Goal: Task Accomplishment & Management: Use online tool/utility

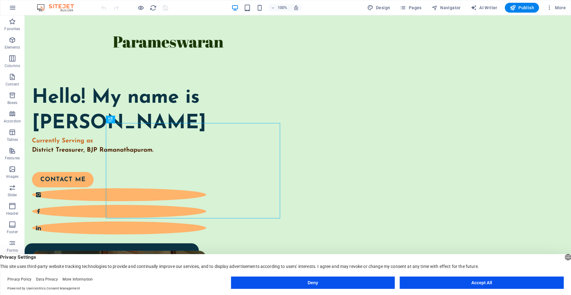
click at [464, 280] on button "Accept All" at bounding box center [482, 283] width 164 height 12
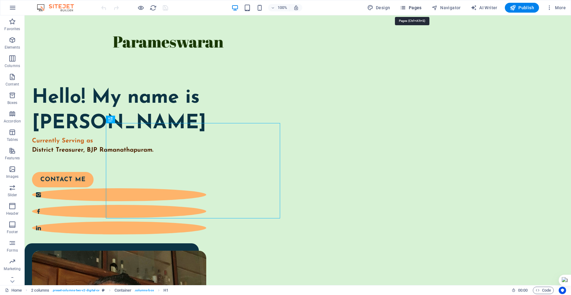
click at [411, 6] on span "Pages" at bounding box center [411, 8] width 22 height 6
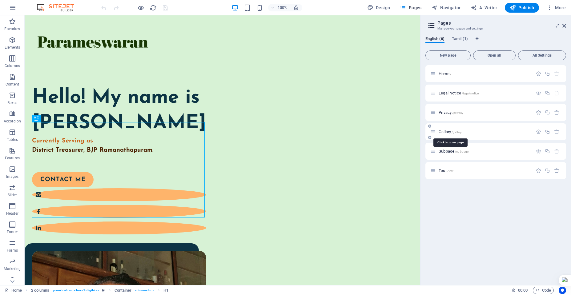
click at [448, 132] on span "Gallary /gallary" at bounding box center [450, 132] width 23 height 5
click at [448, 132] on div "Gallary /gallary" at bounding box center [496, 131] width 141 height 17
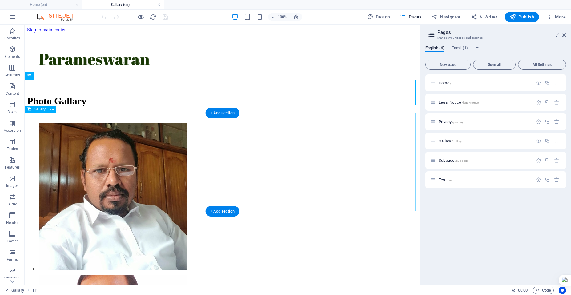
click at [95, 137] on li at bounding box center [87, 197] width 99 height 152
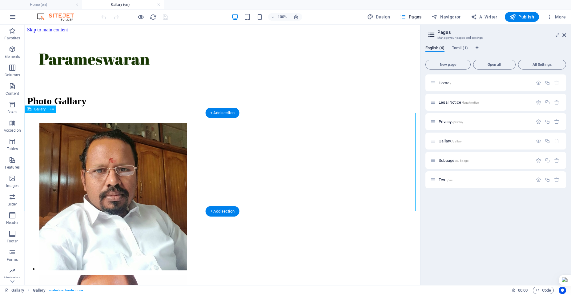
click at [103, 135] on li at bounding box center [87, 197] width 99 height 152
select select "4"
select select "%"
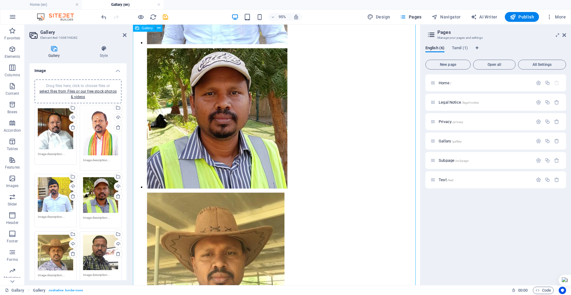
scroll to position [468, 0]
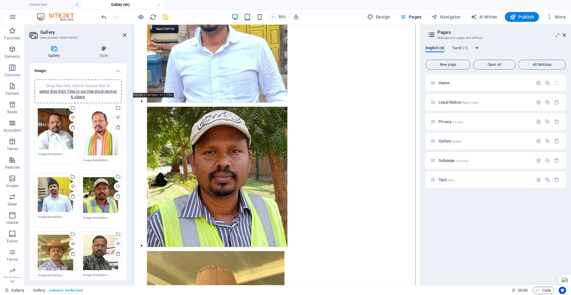
click at [167, 16] on icon "save" at bounding box center [165, 17] width 7 height 7
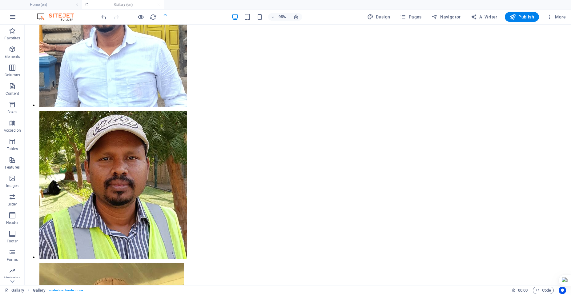
scroll to position [774, 0]
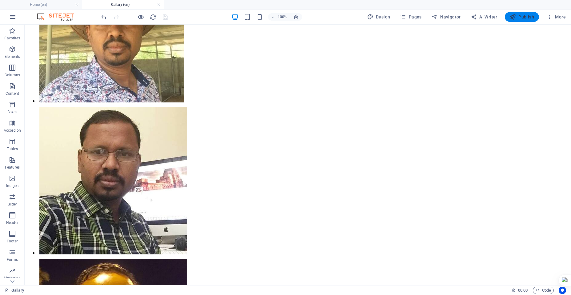
click at [521, 16] on span "Publish" at bounding box center [522, 17] width 24 height 6
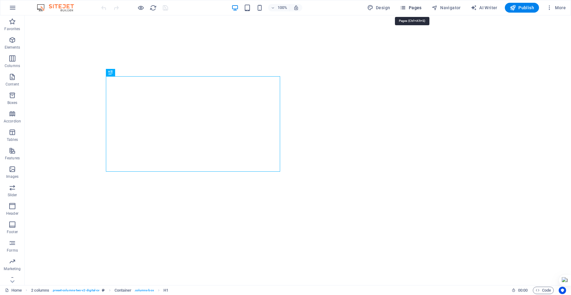
click at [413, 8] on span "Pages" at bounding box center [411, 8] width 22 height 6
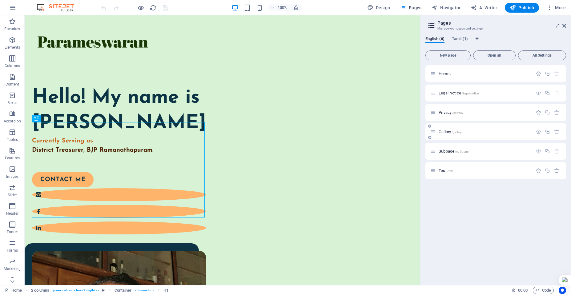
click at [468, 132] on p "Gallary /gallary" at bounding box center [485, 132] width 92 height 4
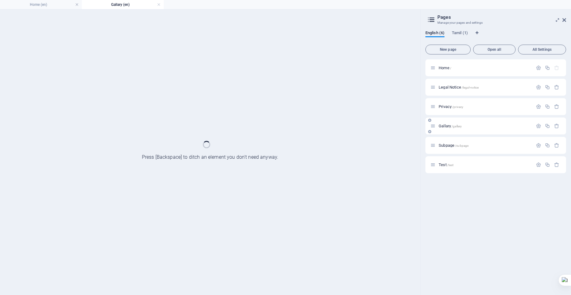
click at [468, 132] on div "Gallary /gallary" at bounding box center [496, 126] width 141 height 17
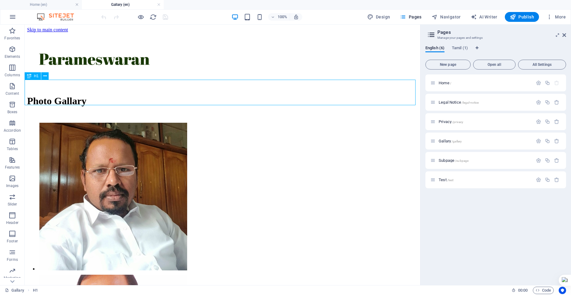
click at [36, 76] on span "H1" at bounding box center [36, 76] width 5 height 4
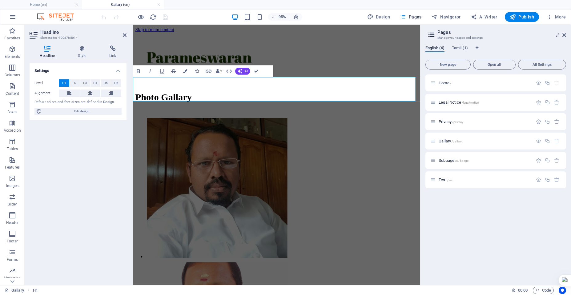
click at [297, 96] on h1 "Photo Gallary" at bounding box center [284, 100] width 297 height 11
click at [302, 75] on div at bounding box center [284, 61] width 297 height 56
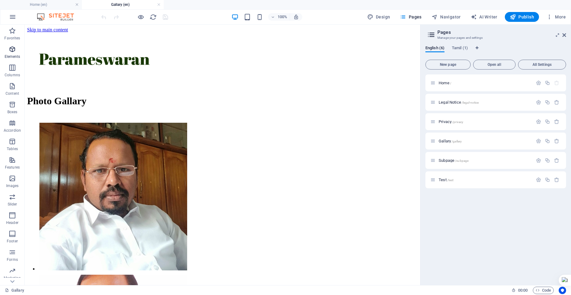
click at [11, 55] on p "Elements" at bounding box center [13, 56] width 16 height 5
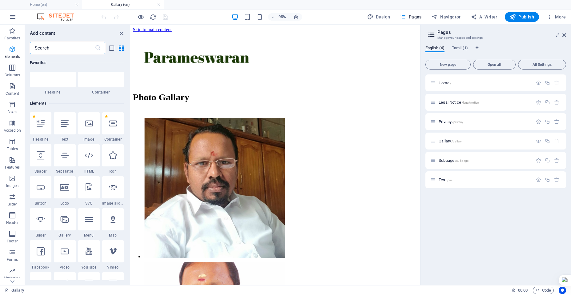
scroll to position [66, 0]
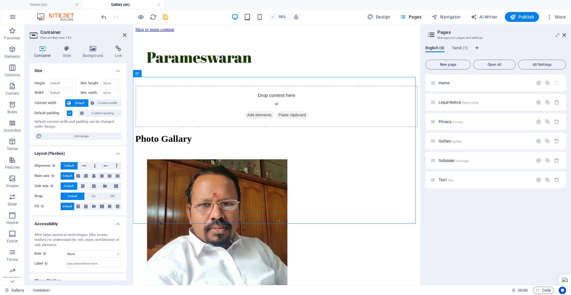
click at [69, 113] on label at bounding box center [70, 114] width 6 height 6
click at [0, 0] on input "Default padding" at bounding box center [0, 0] width 0 height 0
click at [69, 113] on label at bounding box center [70, 114] width 6 height 6
click at [0, 0] on input "Default padding" at bounding box center [0, 0] width 0 height 0
click at [69, 113] on label at bounding box center [70, 114] width 6 height 6
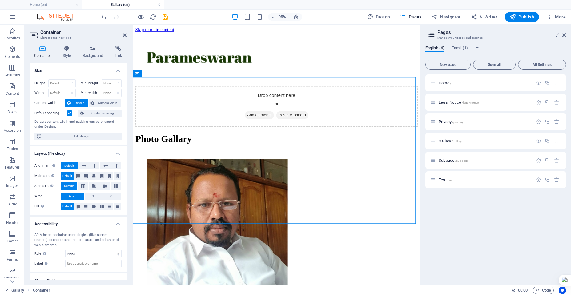
click at [0, 0] on input "Default padding" at bounding box center [0, 0] width 0 height 0
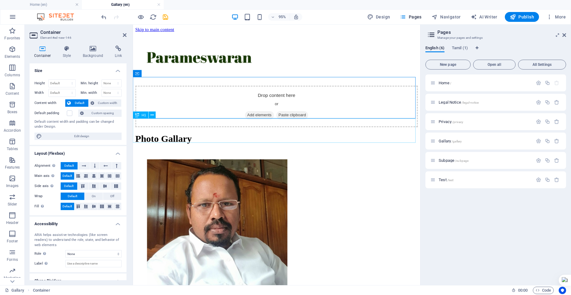
click at [222, 139] on div "Photo Gallary" at bounding box center [284, 144] width 297 height 11
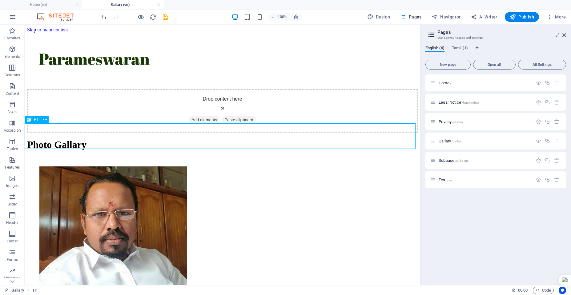
click at [225, 139] on div "Photo Gallary" at bounding box center [222, 144] width 391 height 11
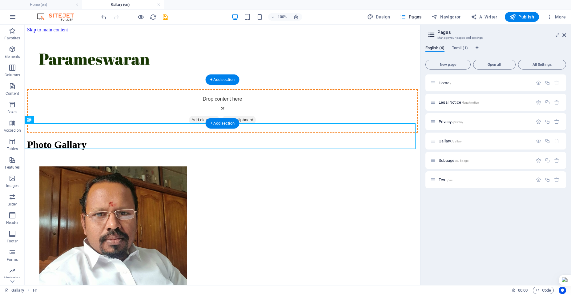
drag, startPoint x: 61, startPoint y: 145, endPoint x: 53, endPoint y: 95, distance: 50.9
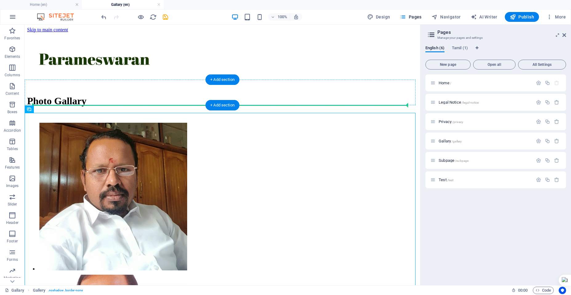
drag, startPoint x: 64, startPoint y: 135, endPoint x: 71, endPoint y: 103, distance: 32.6
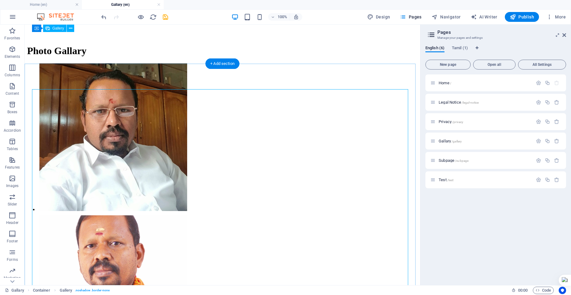
scroll to position [0, 0]
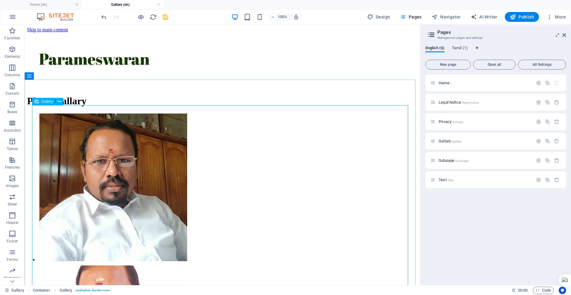
click at [45, 102] on span "Gallery" at bounding box center [47, 102] width 12 height 4
click at [64, 95] on div "Photo Gallary" at bounding box center [222, 100] width 391 height 11
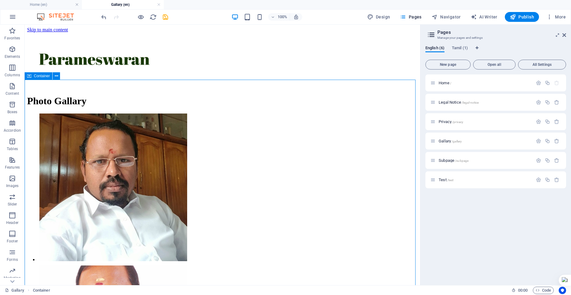
click at [36, 75] on span "Container" at bounding box center [42, 76] width 16 height 4
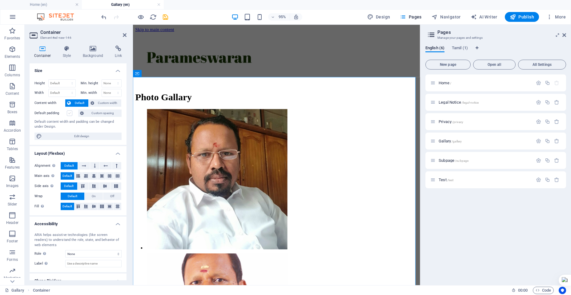
click at [70, 113] on label at bounding box center [70, 114] width 6 height 6
click at [0, 0] on input "Default padding" at bounding box center [0, 0] width 0 height 0
click at [70, 113] on label at bounding box center [70, 114] width 6 height 6
click at [0, 0] on input "Default padding" at bounding box center [0, 0] width 0 height 0
click at [99, 114] on span "Custom spacing" at bounding box center [103, 113] width 34 height 7
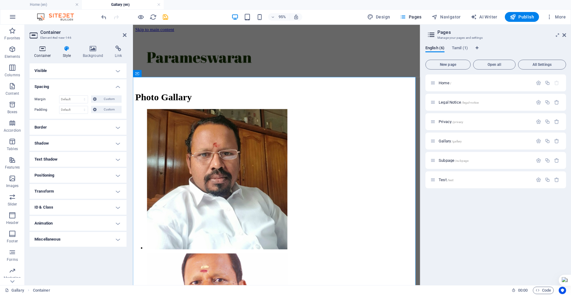
click at [41, 55] on h4 "Container" at bounding box center [44, 52] width 29 height 13
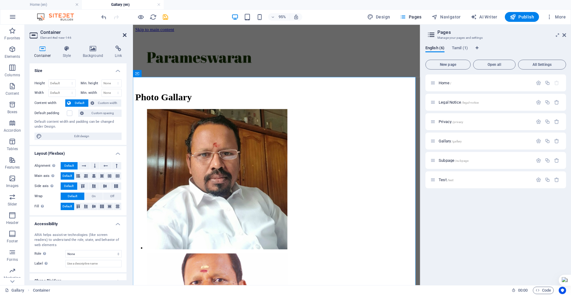
drag, startPoint x: 124, startPoint y: 36, endPoint x: 99, endPoint y: 11, distance: 35.3
click at [124, 36] on icon at bounding box center [125, 35] width 4 height 5
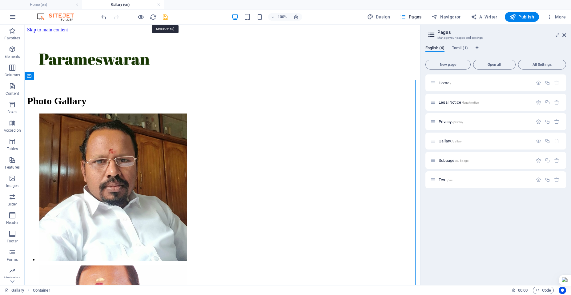
click at [164, 16] on icon "save" at bounding box center [165, 17] width 7 height 7
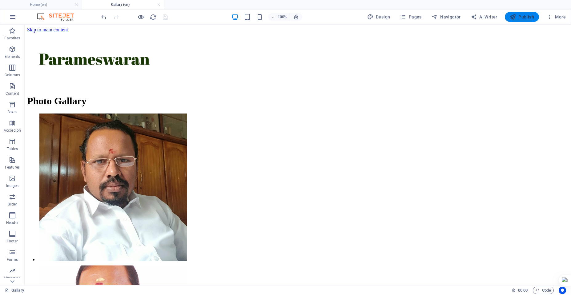
click at [524, 16] on span "Publish" at bounding box center [522, 17] width 24 height 6
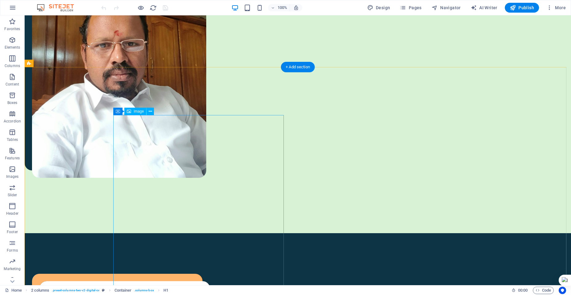
scroll to position [400, 0]
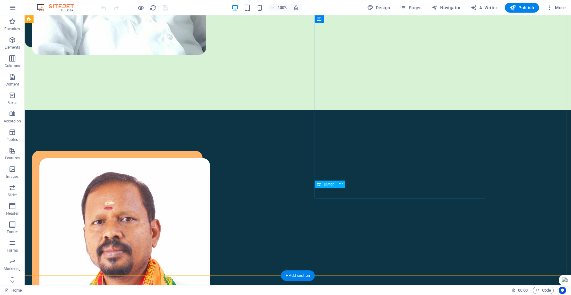
select select "px"
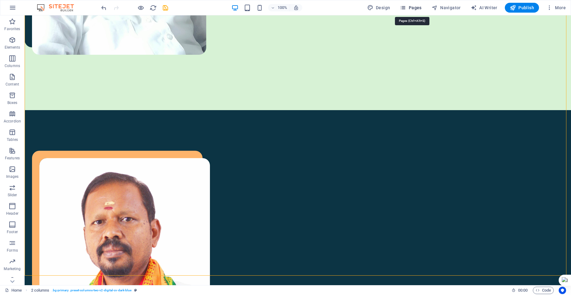
click at [411, 8] on span "Pages" at bounding box center [411, 8] width 22 height 6
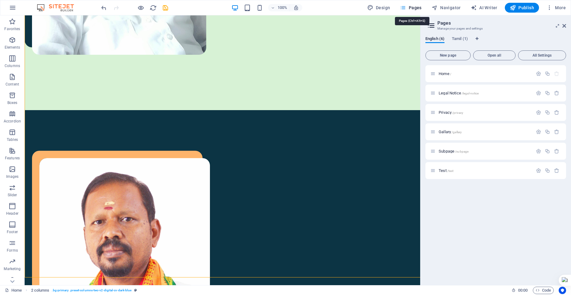
scroll to position [399, 0]
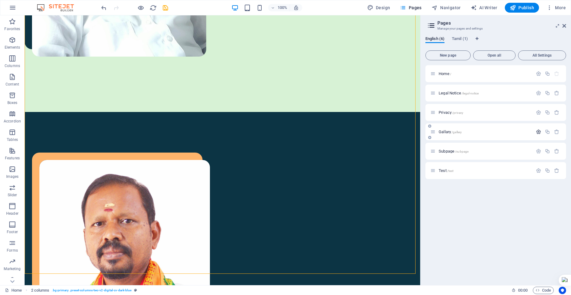
click at [538, 132] on icon "button" at bounding box center [538, 131] width 5 height 5
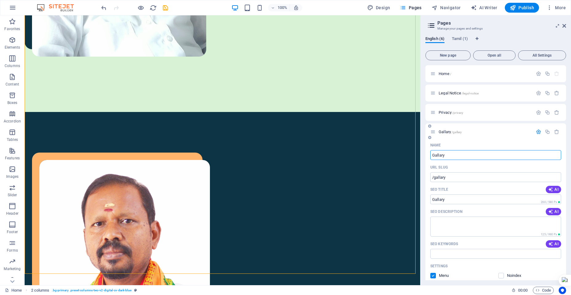
click at [441, 155] on input "Gallary" at bounding box center [496, 155] width 131 height 10
type input "Gallery"
type input "/gallery"
type input "Gallery"
click at [453, 154] on input "Gallery" at bounding box center [496, 155] width 131 height 10
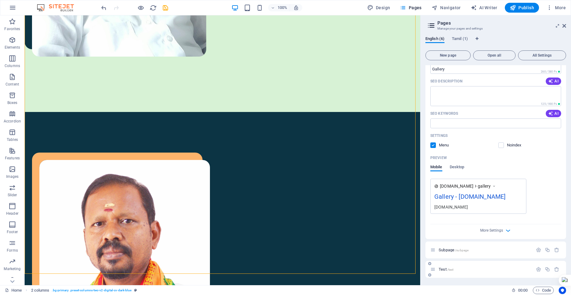
scroll to position [0, 0]
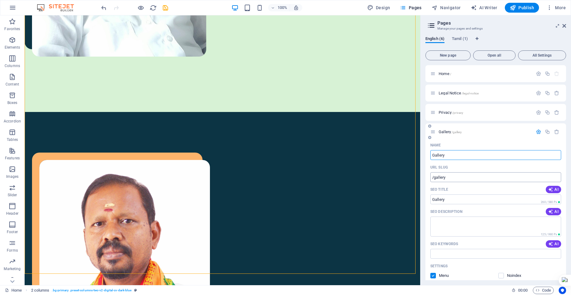
type input "Gallery"
click at [463, 177] on input "/gallery" at bounding box center [496, 177] width 131 height 10
click at [565, 26] on icon at bounding box center [565, 25] width 4 height 5
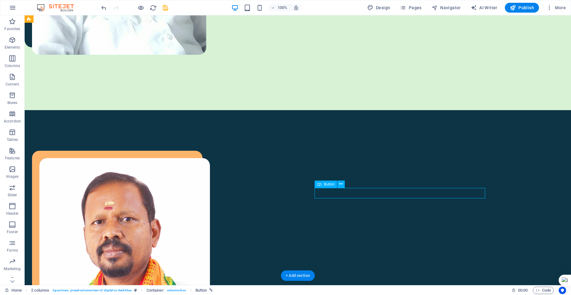
select select "px"
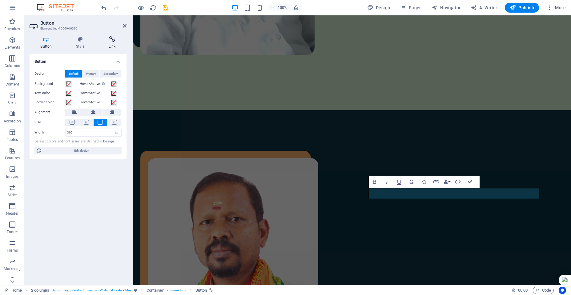
click at [110, 41] on icon at bounding box center [112, 39] width 29 height 6
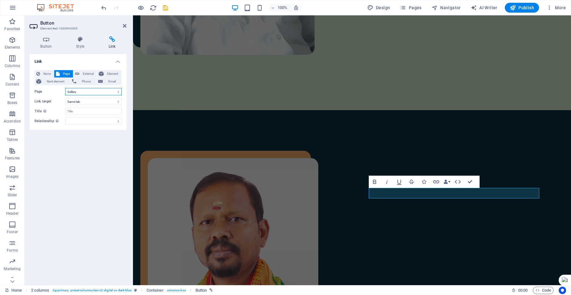
click at [115, 91] on select "Home Legal Notice Privacy Gallery Subpage Test Home" at bounding box center [93, 91] width 56 height 7
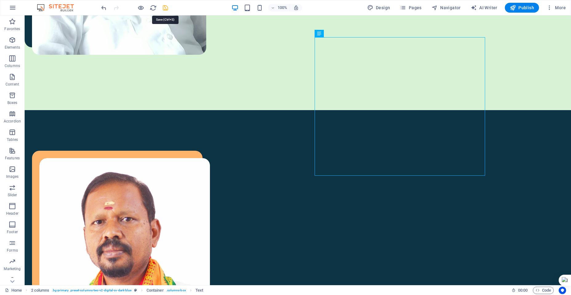
click at [166, 8] on icon "save" at bounding box center [165, 7] width 7 height 7
checkbox input "false"
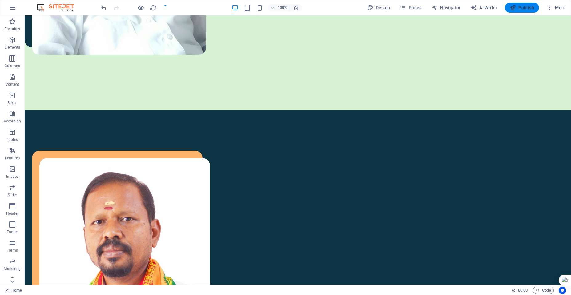
click at [515, 7] on icon "button" at bounding box center [513, 8] width 6 height 6
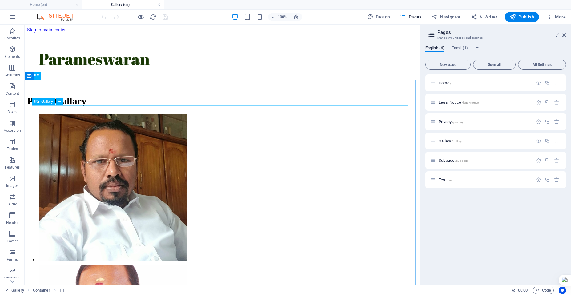
click at [48, 102] on span "Gallery" at bounding box center [47, 102] width 12 height 4
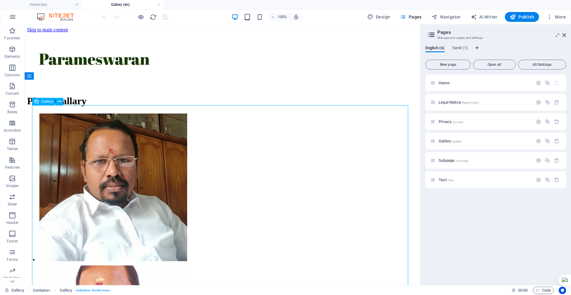
click at [48, 102] on span "Gallery" at bounding box center [47, 102] width 12 height 4
select select "4"
select select "%"
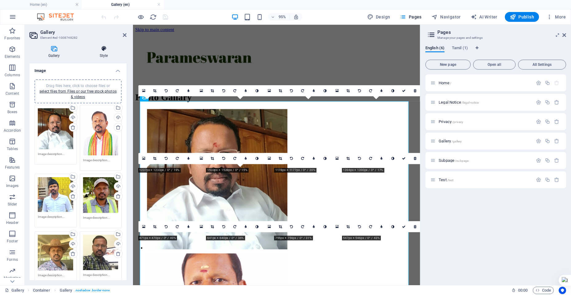
click at [102, 54] on h4 "Style" at bounding box center [104, 52] width 46 height 13
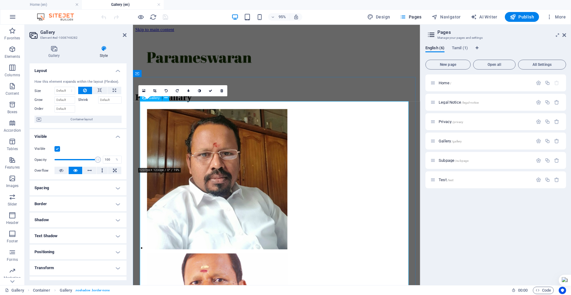
click at [170, 112] on li at bounding box center [183, 188] width 75 height 152
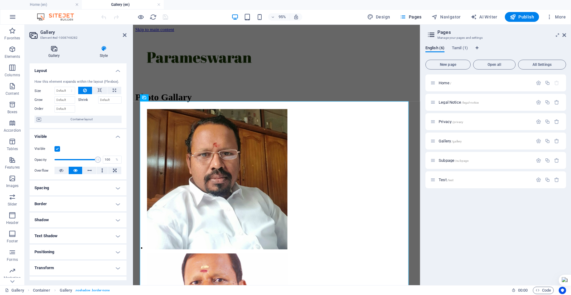
click at [53, 53] on h4 "Gallery" at bounding box center [55, 52] width 51 height 13
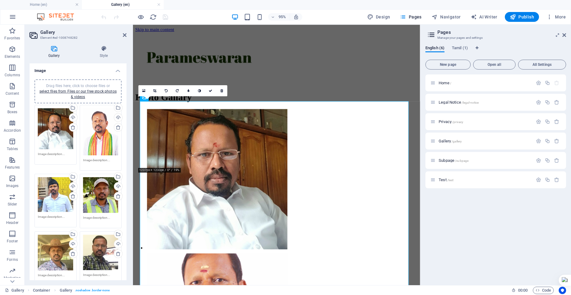
click at [142, 96] on div "0" at bounding box center [183, 90] width 89 height 11
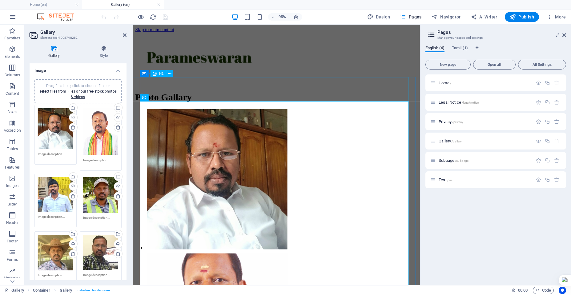
click at [241, 95] on div "Photo Gallary" at bounding box center [284, 100] width 297 height 11
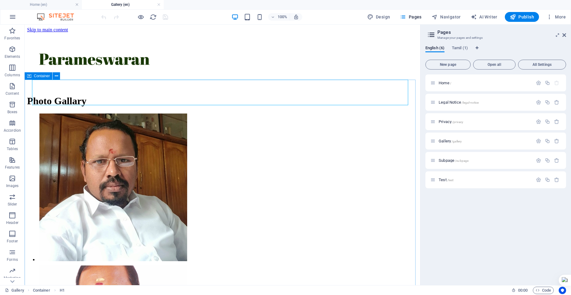
click at [39, 75] on span "Container" at bounding box center [42, 76] width 16 height 4
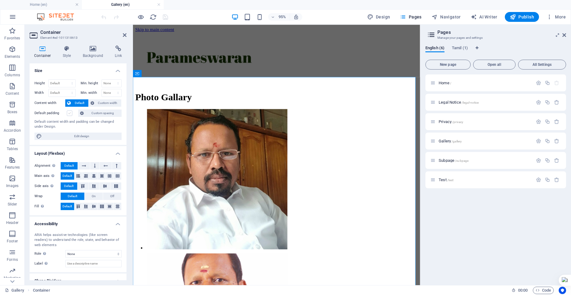
click at [70, 113] on label at bounding box center [70, 114] width 6 height 6
click at [0, 0] on input "Default padding" at bounding box center [0, 0] width 0 height 0
click at [70, 113] on label at bounding box center [70, 114] width 6 height 6
click at [0, 0] on input "Default padding" at bounding box center [0, 0] width 0 height 0
click at [149, 99] on span "Gallery" at bounding box center [154, 97] width 11 height 3
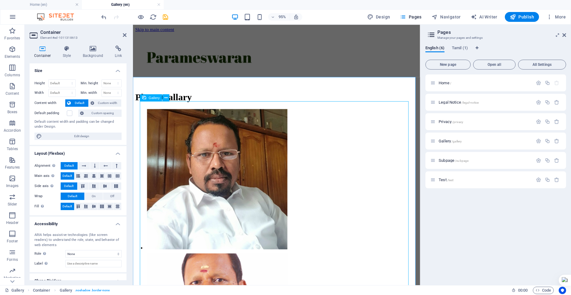
click at [149, 99] on span "Gallery" at bounding box center [154, 97] width 11 height 3
select select "4"
select select "%"
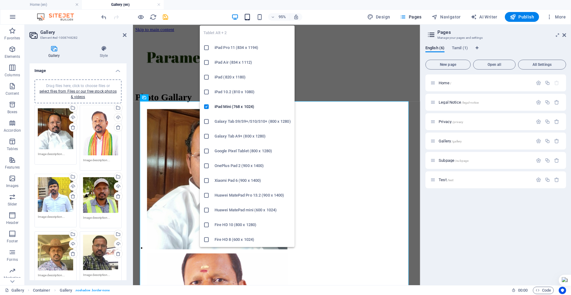
click at [248, 17] on icon "button" at bounding box center [247, 17] width 7 height 7
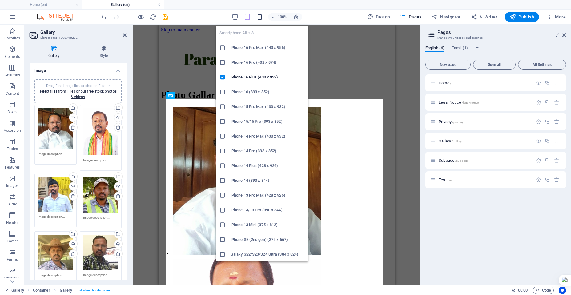
click at [259, 17] on icon "button" at bounding box center [259, 17] width 7 height 7
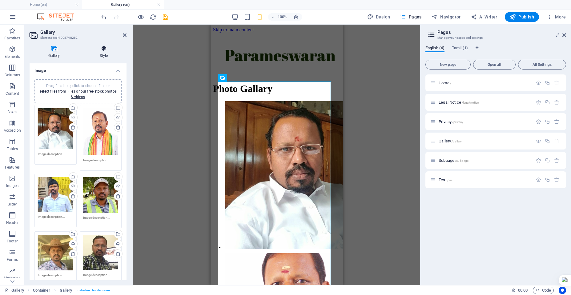
click at [103, 54] on h4 "Style" at bounding box center [104, 52] width 46 height 13
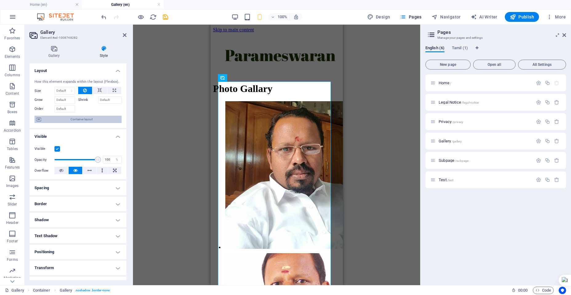
click at [38, 119] on icon at bounding box center [38, 119] width 5 height 7
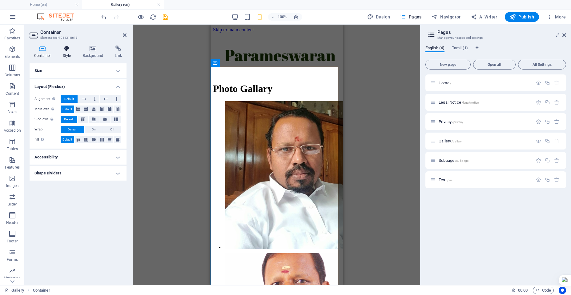
click at [67, 53] on h4 "Style" at bounding box center [68, 52] width 20 height 13
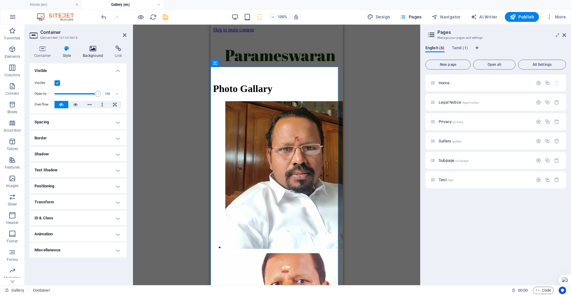
click at [93, 52] on h4 "Background" at bounding box center [94, 52] width 32 height 13
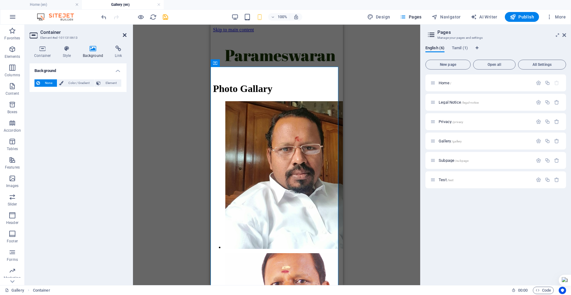
click at [124, 35] on icon at bounding box center [125, 35] width 4 height 5
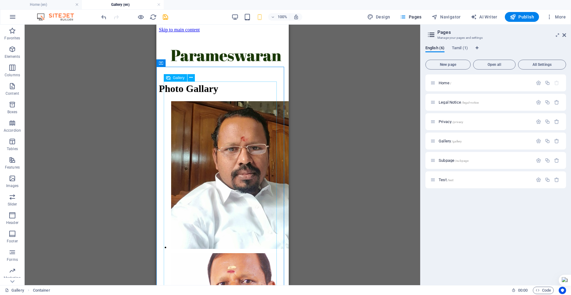
click at [174, 79] on span "Gallery" at bounding box center [179, 78] width 12 height 4
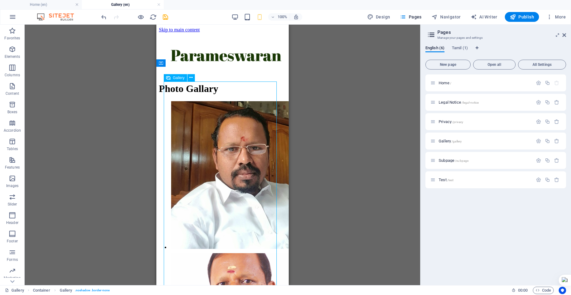
click at [174, 79] on span "Gallery" at bounding box center [179, 78] width 12 height 4
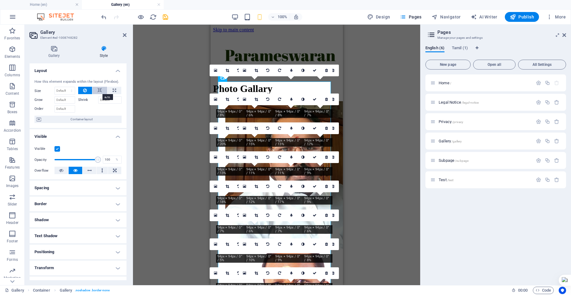
click at [98, 90] on icon at bounding box center [100, 90] width 4 height 7
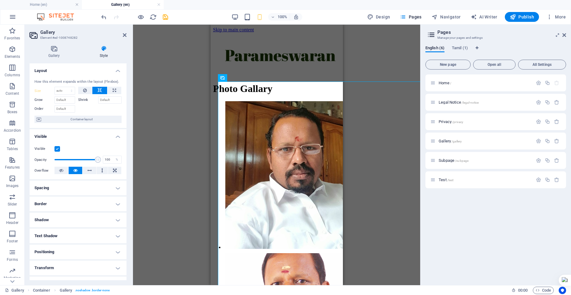
click at [98, 90] on icon at bounding box center [100, 90] width 4 height 7
click at [113, 91] on icon at bounding box center [114, 90] width 3 height 7
type input "100"
select select "%"
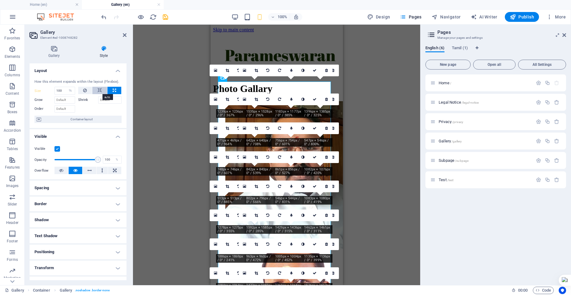
click at [99, 91] on icon at bounding box center [100, 90] width 4 height 7
select select "DISABLED_OPTION_VALUE"
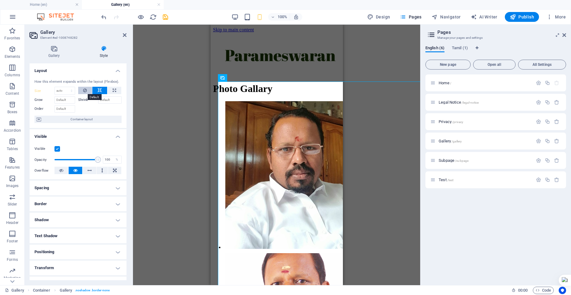
click at [86, 91] on icon at bounding box center [85, 90] width 4 height 7
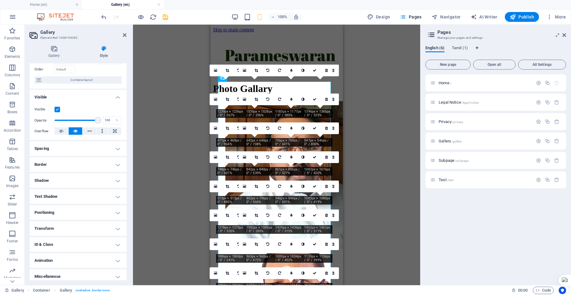
scroll to position [43, 0]
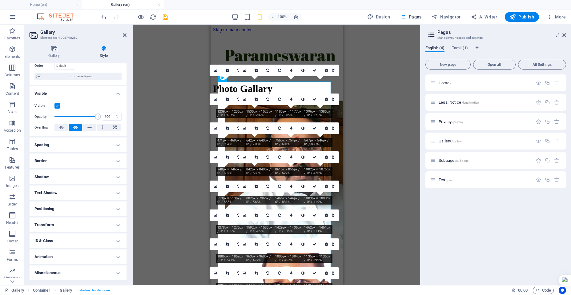
click at [117, 272] on h4 "Miscellaneous" at bounding box center [78, 273] width 97 height 15
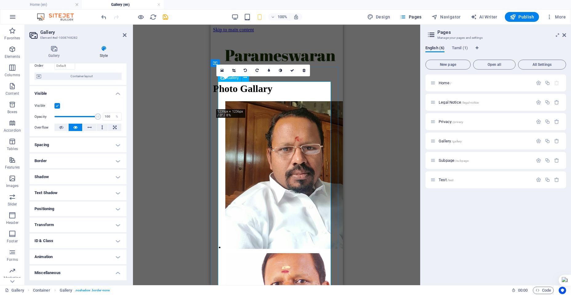
click at [236, 100] on li at bounding box center [240, 176] width 33 height 152
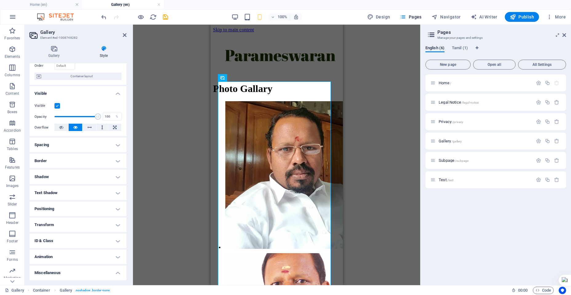
click at [381, 70] on div "Drag and drop a file to add it Container H1 Container Gallery Reference 180 170…" at bounding box center [276, 155] width 287 height 261
click at [158, 3] on link at bounding box center [159, 5] width 4 height 6
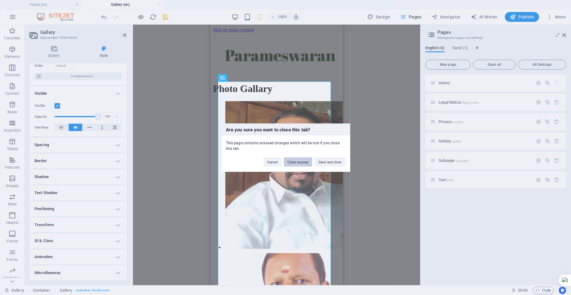
click at [297, 161] on button "Close anyway" at bounding box center [298, 161] width 28 height 9
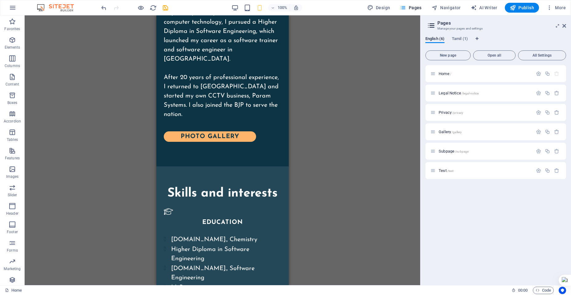
scroll to position [669, 0]
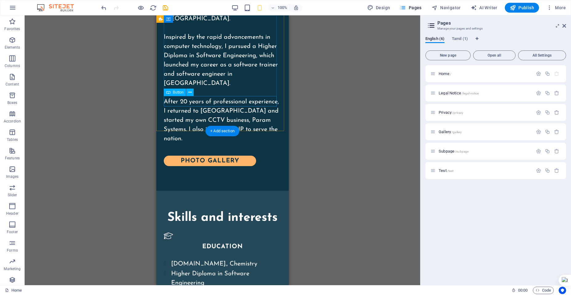
click at [221, 156] on div "Photo gallEry" at bounding box center [223, 161] width 118 height 10
click at [217, 156] on div "Photo gallEry" at bounding box center [223, 161] width 118 height 10
select select "px"
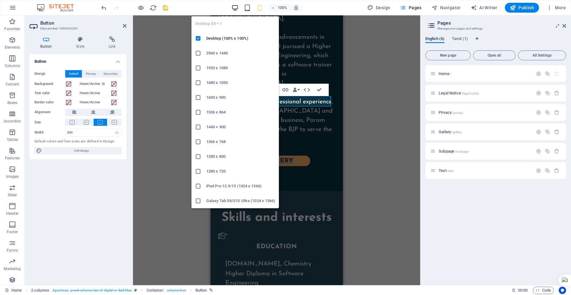
click at [236, 9] on icon "button" at bounding box center [235, 7] width 7 height 7
